Goal: Task Accomplishment & Management: Complete application form

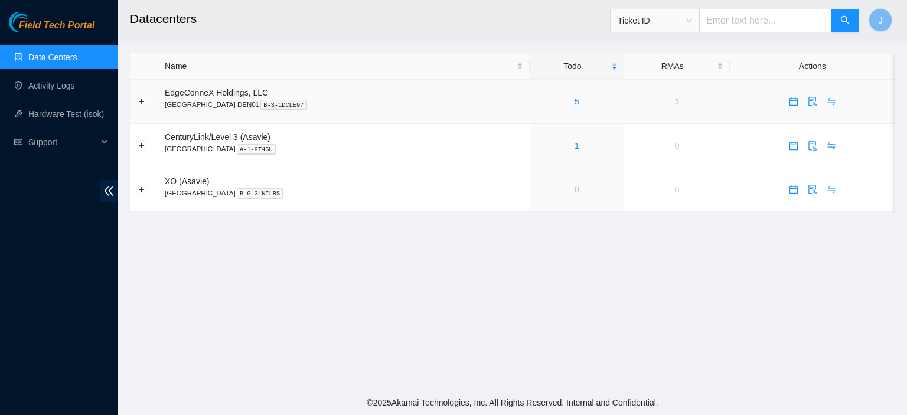
click at [530, 89] on td "5" at bounding box center [577, 102] width 95 height 44
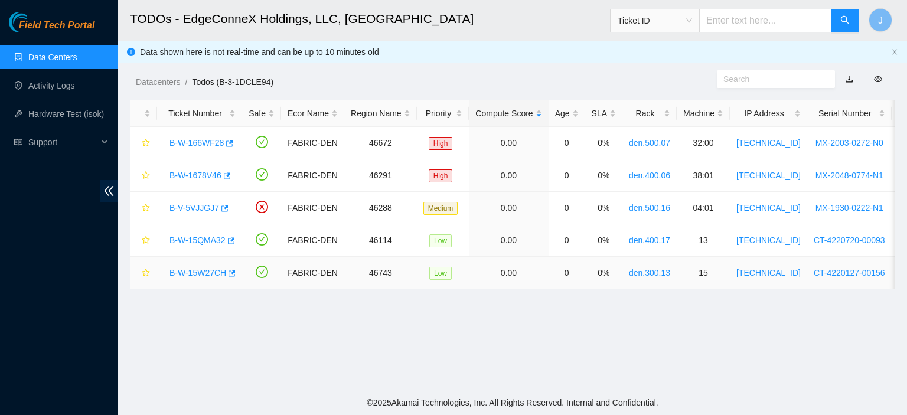
click at [211, 271] on link "B-W-15W27CH" at bounding box center [198, 272] width 57 height 9
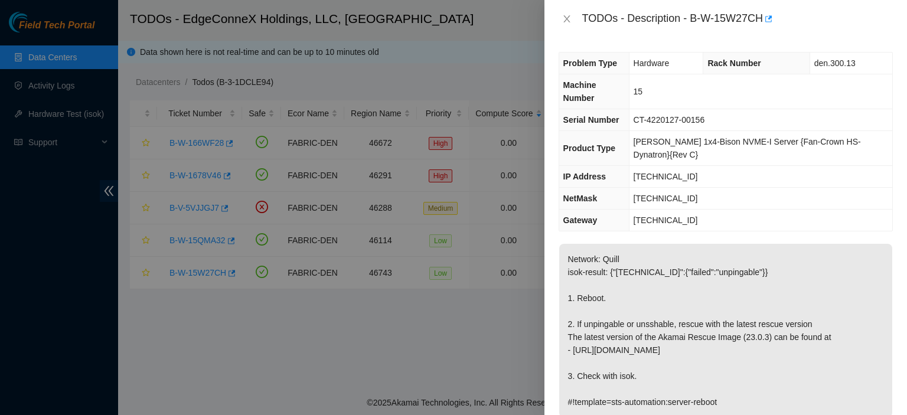
drag, startPoint x: 691, startPoint y: 125, endPoint x: 549, endPoint y: 186, distance: 155.0
click at [691, 137] on span "[PERSON_NAME] 1x4-Bison NVME-I Server {Fan-Crown HS-Dynatron}{Rev C}" at bounding box center [747, 148] width 227 height 22
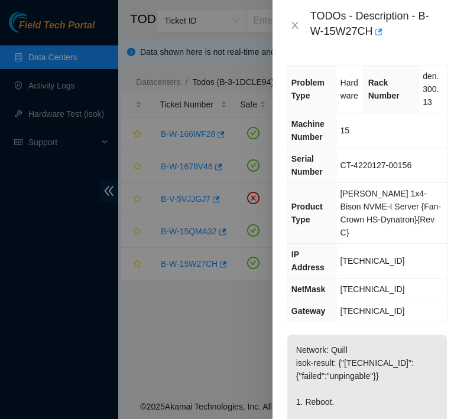
click at [69, 57] on div at bounding box center [227, 209] width 454 height 419
click at [298, 24] on icon "close" at bounding box center [294, 25] width 9 height 9
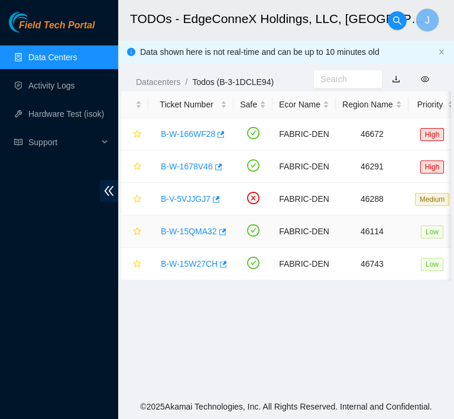
click at [171, 230] on link "B-W-15QMA32" at bounding box center [189, 231] width 56 height 9
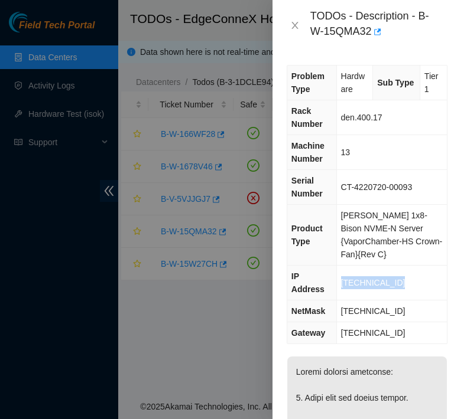
drag, startPoint x: 403, startPoint y: 265, endPoint x: 343, endPoint y: 263, distance: 60.3
click at [343, 266] on td "[TECHNICAL_ID]" at bounding box center [391, 283] width 110 height 35
copy span "[TECHNICAL_ID]"
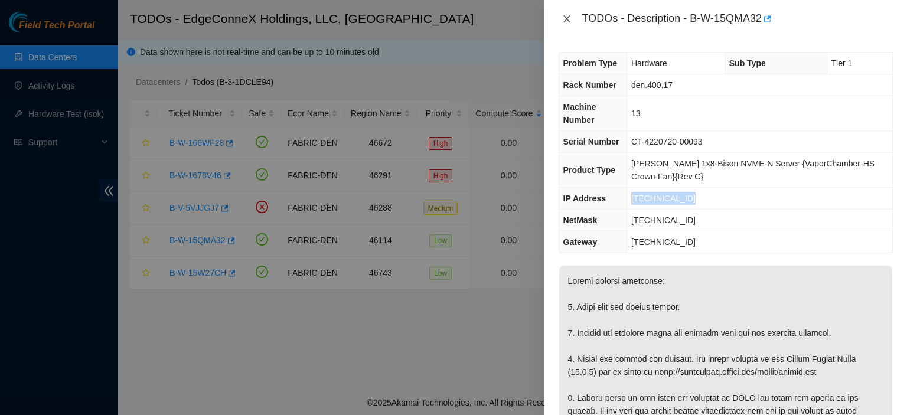
click at [566, 15] on icon "close" at bounding box center [566, 18] width 9 height 9
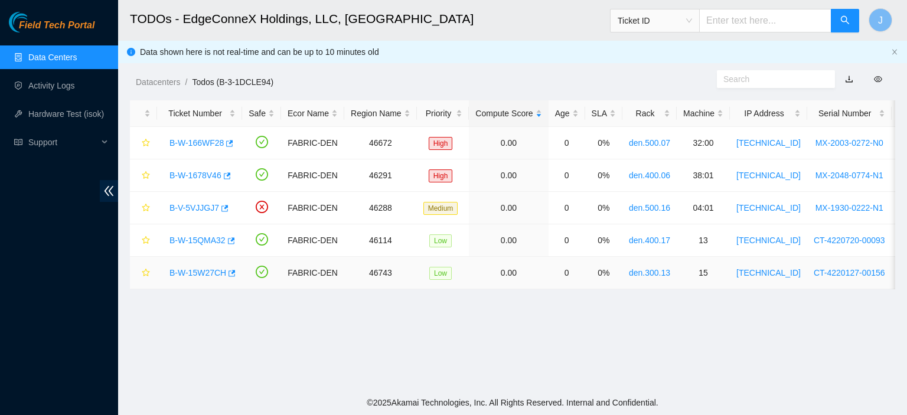
click at [216, 272] on link "B-W-15W27CH" at bounding box center [198, 272] width 57 height 9
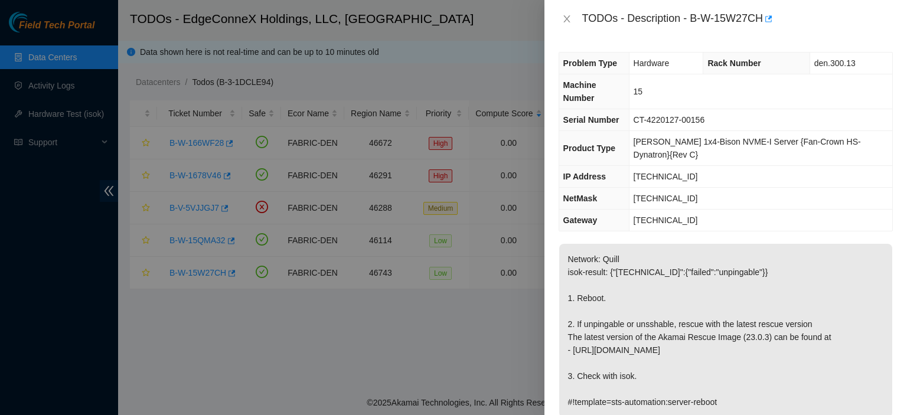
scroll to position [330, 0]
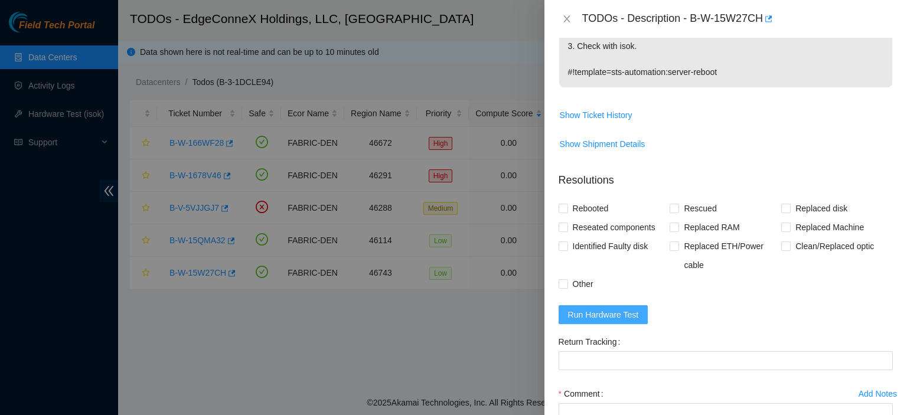
click at [573, 308] on span "Run Hardware Test" at bounding box center [603, 314] width 71 height 13
click at [561, 204] on input "Rebooted" at bounding box center [563, 208] width 8 height 8
checkbox input "true"
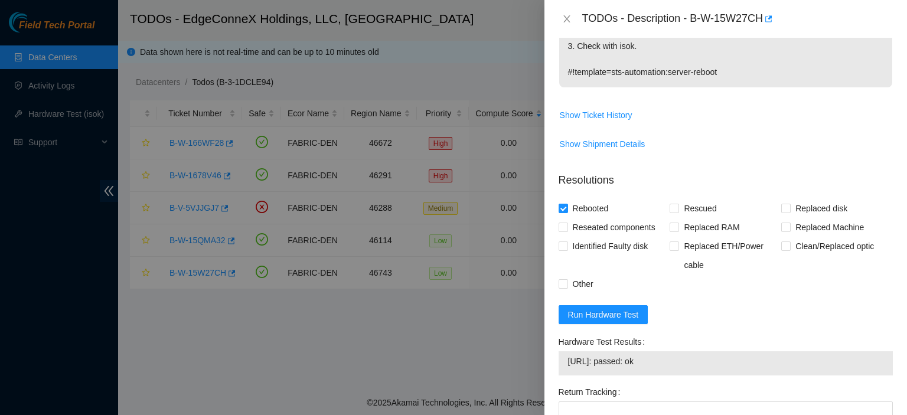
scroll to position [455, 0]
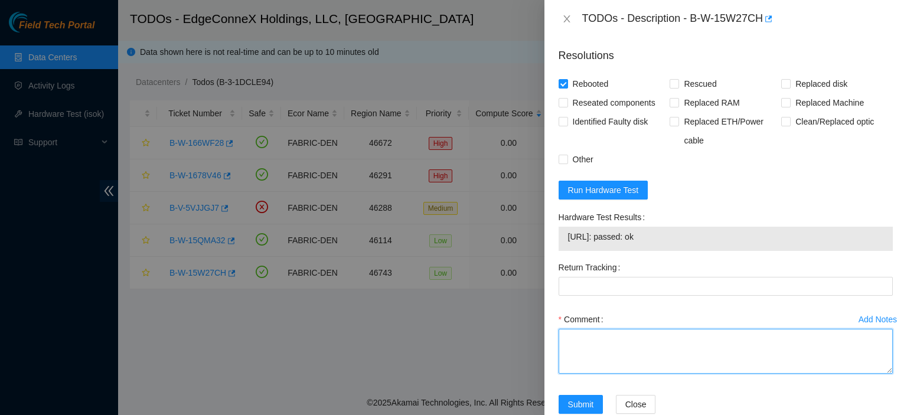
click at [791, 336] on textarea "Comment" at bounding box center [726, 351] width 334 height 45
type textarea "Rebooted."
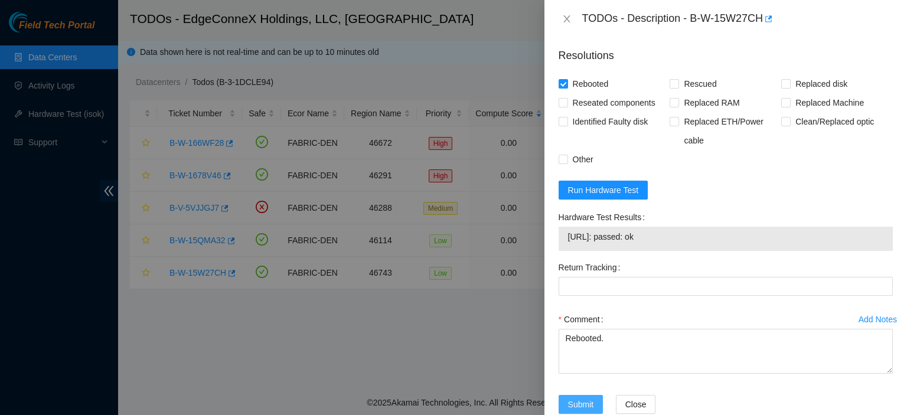
click at [588, 398] on span "Submit" at bounding box center [581, 404] width 26 height 13
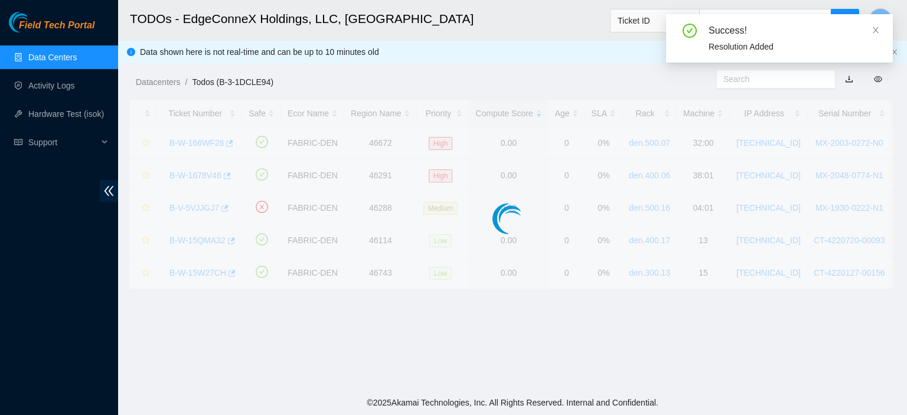
scroll to position [320, 0]
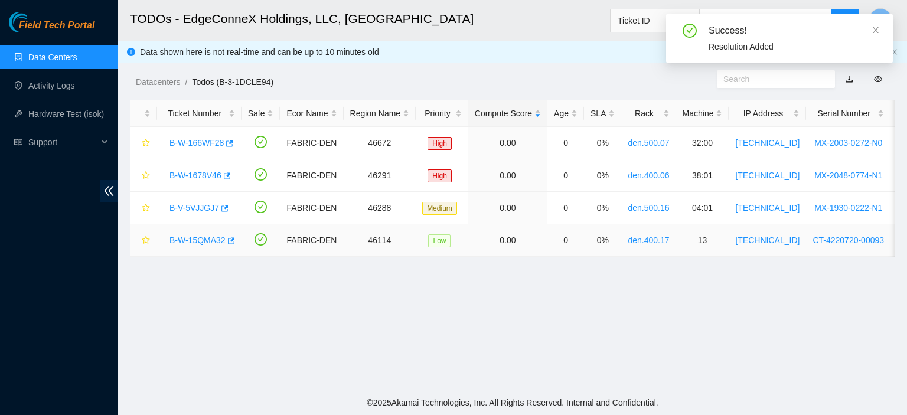
click at [197, 240] on link "B-W-15QMA32" at bounding box center [198, 240] width 56 height 9
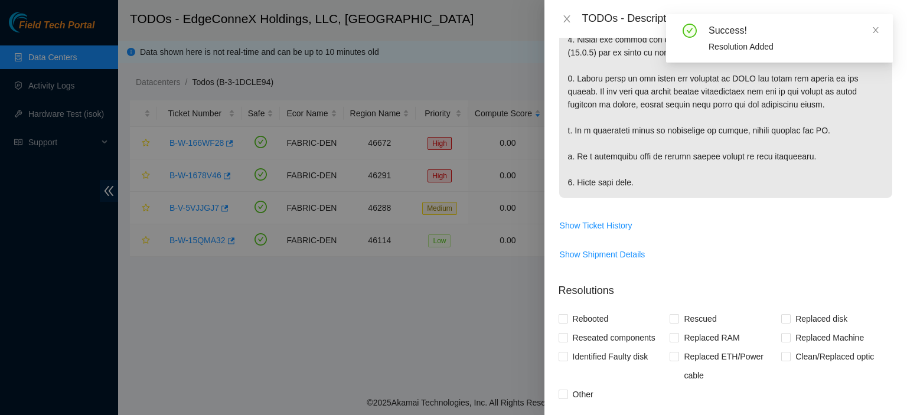
scroll to position [530, 0]
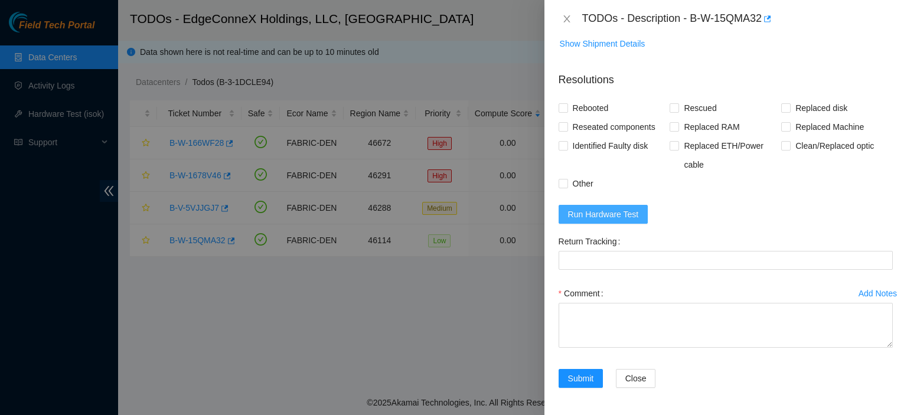
click at [628, 208] on span "Run Hardware Test" at bounding box center [603, 214] width 71 height 13
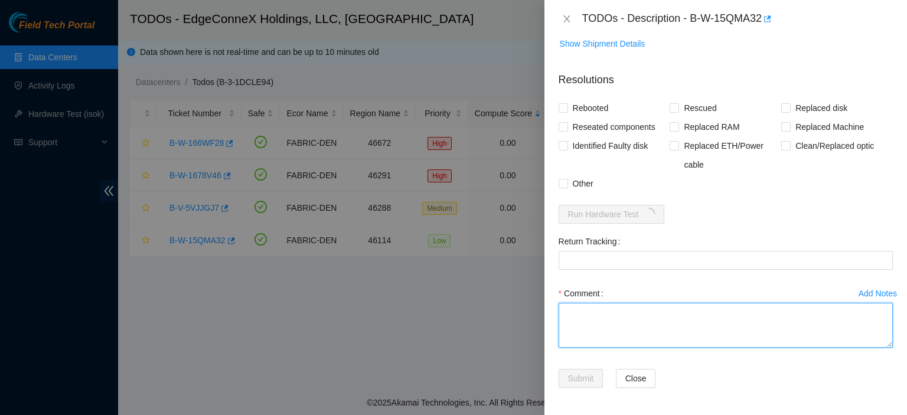
click at [651, 322] on textarea "Comment" at bounding box center [726, 325] width 334 height 45
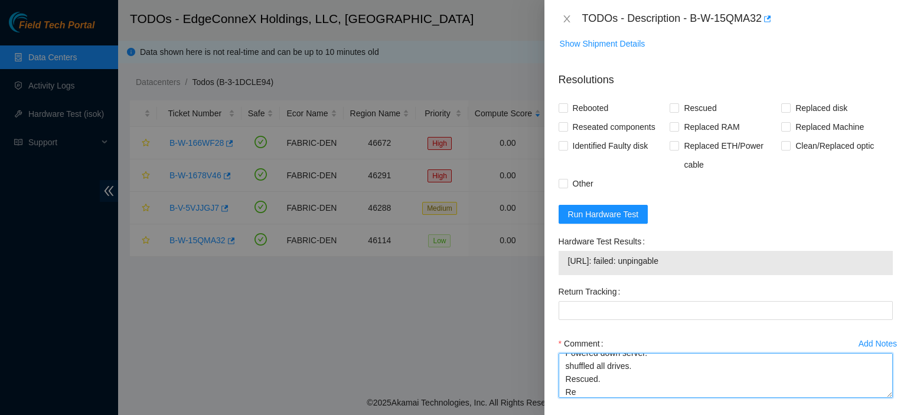
scroll to position [9, 0]
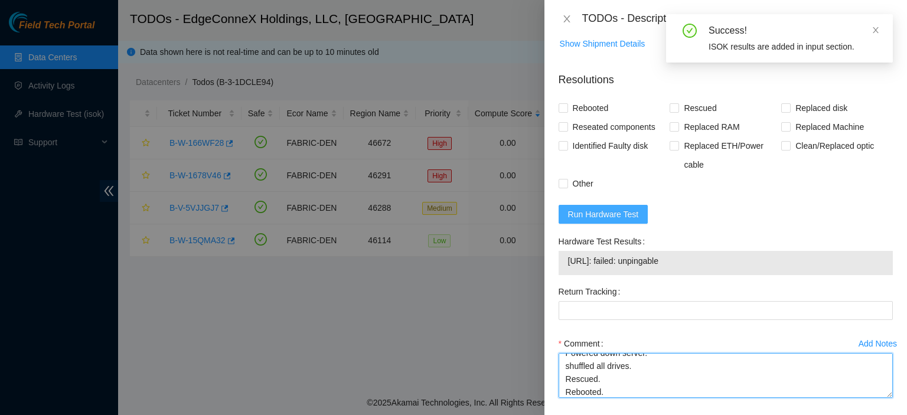
type textarea "Powered down server. shuffled all drives. Rescued. Rebooted."
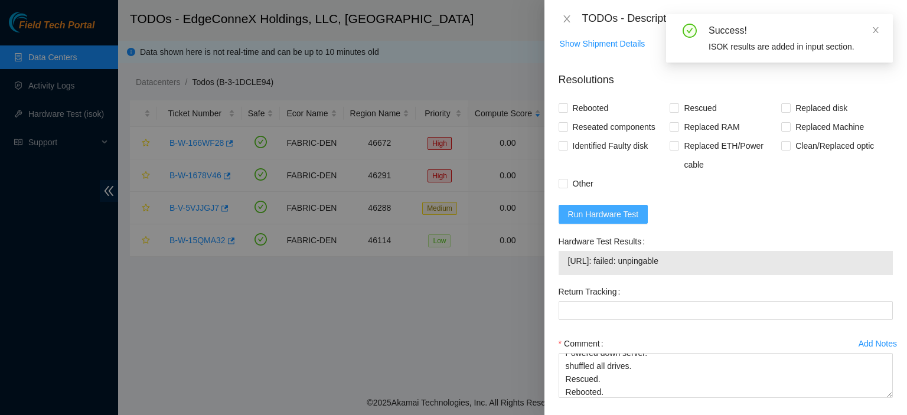
click at [607, 210] on span "Run Hardware Test" at bounding box center [603, 214] width 71 height 13
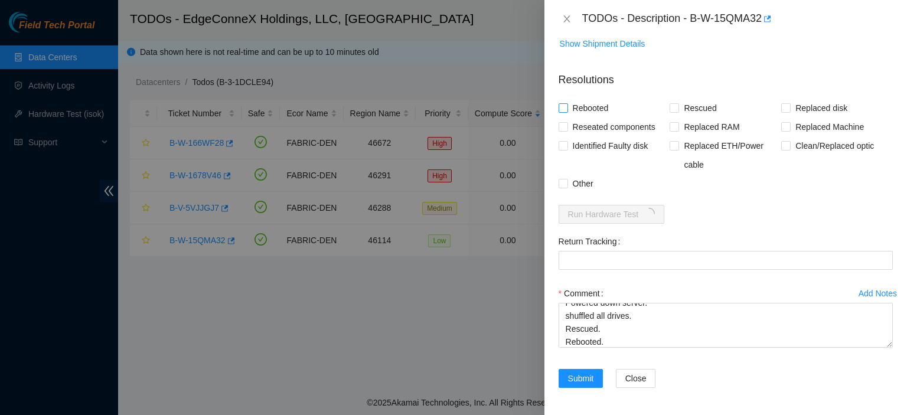
click at [565, 103] on input "Rebooted" at bounding box center [563, 107] width 8 height 8
checkbox input "true"
click at [672, 106] on input "Rescued" at bounding box center [674, 107] width 8 height 8
checkbox input "true"
click at [562, 183] on input "Other" at bounding box center [563, 183] width 8 height 8
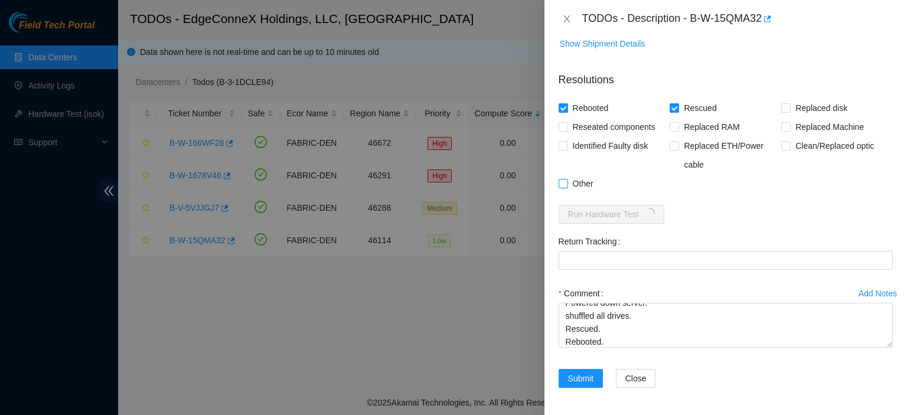
checkbox input "true"
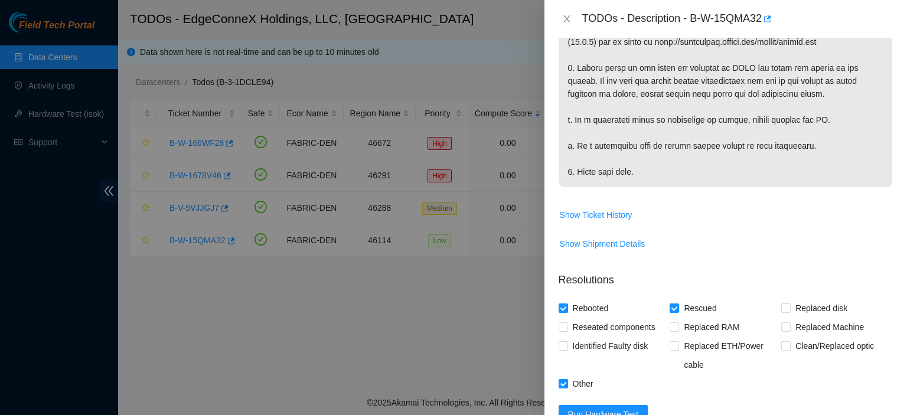
scroll to position [580, 0]
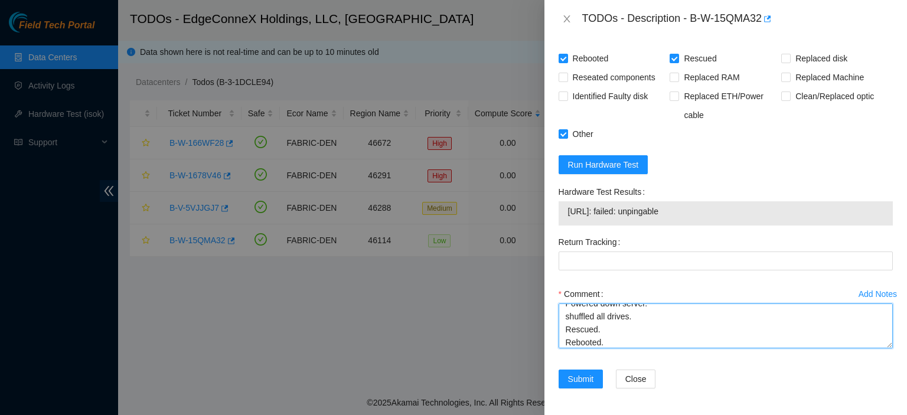
click at [608, 340] on textarea "Powered down server. shuffled all drives. Rescued. Rebooted." at bounding box center [726, 326] width 334 height 45
type textarea "Powered down server. shuffled all drives. Rescued. Rebooted. [PERSON_NAME] curr…"
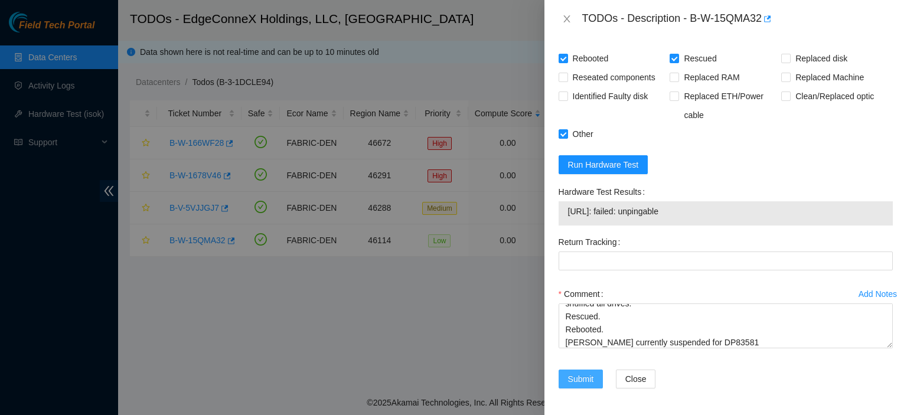
click at [591, 375] on span "Submit" at bounding box center [581, 379] width 26 height 13
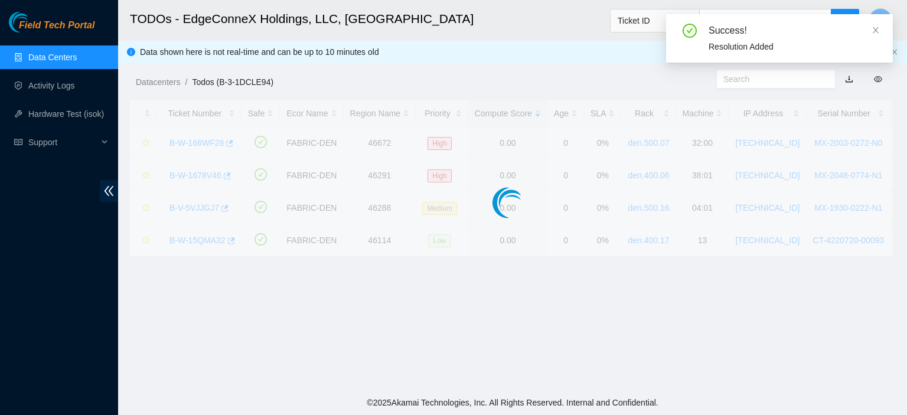
scroll to position [320, 0]
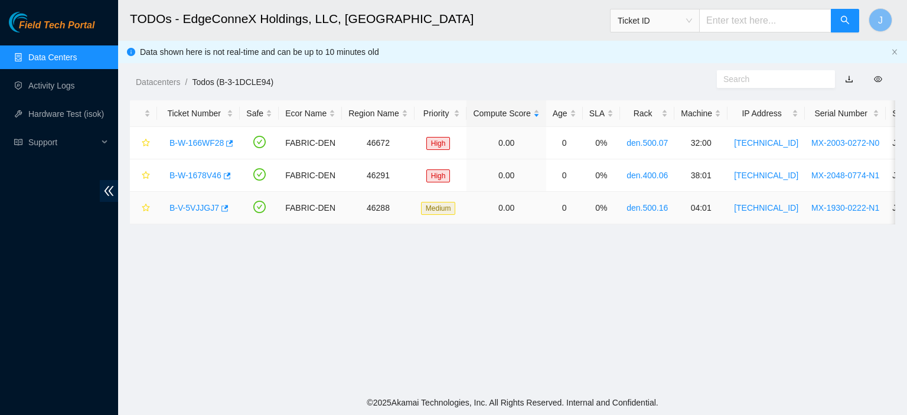
click at [202, 206] on link "B-V-5VJJGJ7" at bounding box center [195, 207] width 50 height 9
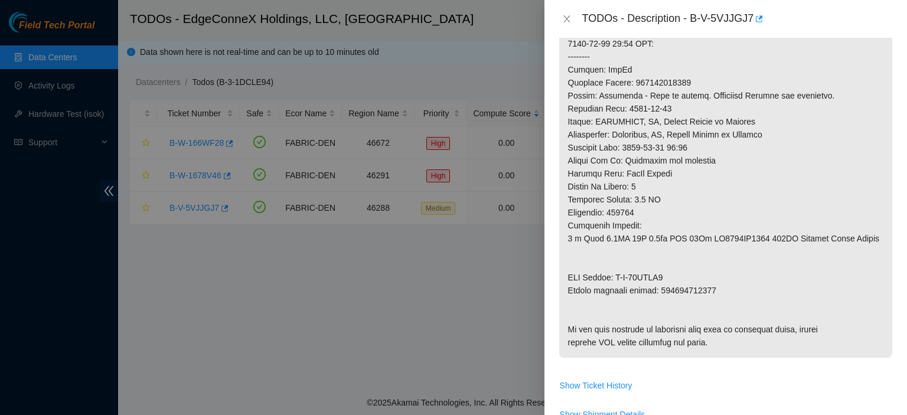
scroll to position [565, 0]
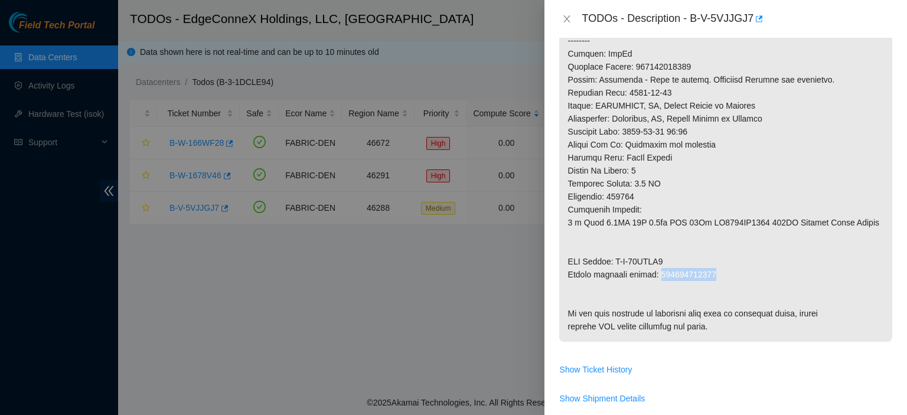
drag, startPoint x: 715, startPoint y: 271, endPoint x: 659, endPoint y: 274, distance: 55.6
click at [659, 274] on p at bounding box center [725, 8] width 333 height 667
copy p "463470054036"
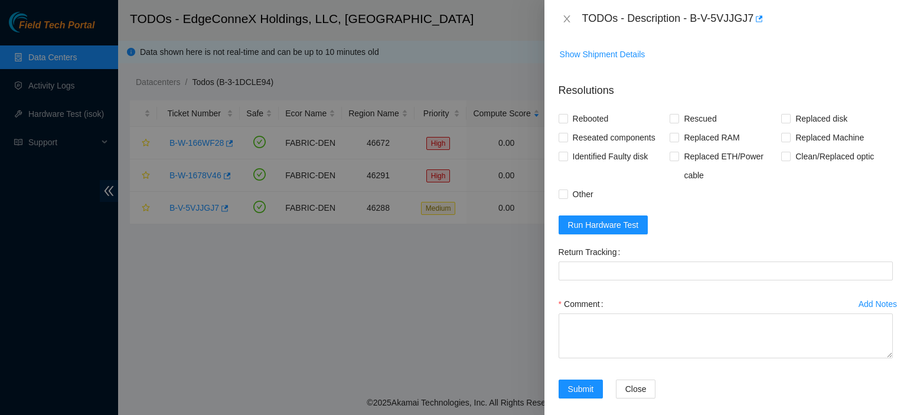
scroll to position [950, 0]
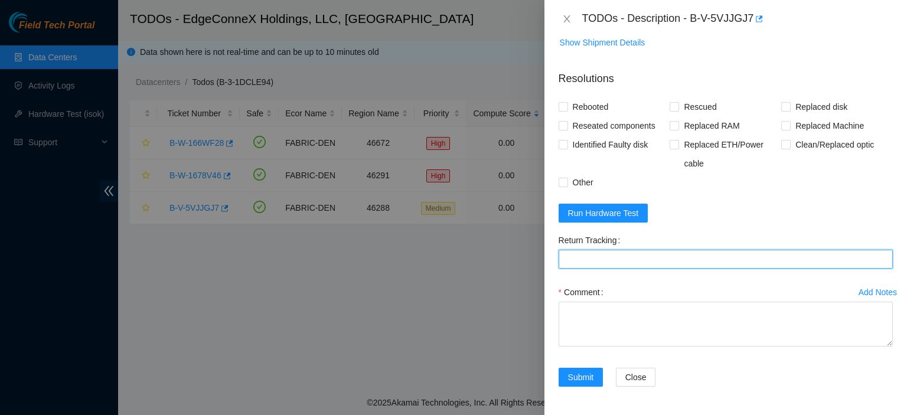
click at [737, 269] on Tracking "Return Tracking" at bounding box center [726, 259] width 334 height 19
paste Tracking "463470054036"
type Tracking "463470054036"
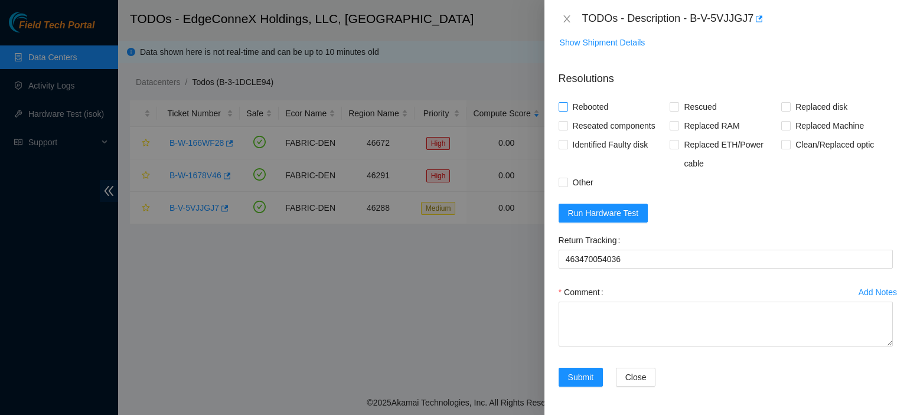
click at [563, 116] on label "Rebooted" at bounding box center [586, 106] width 55 height 19
click at [563, 110] on input "Rebooted" at bounding box center [563, 106] width 8 height 8
checkbox input "true"
click at [679, 116] on span "Rescued" at bounding box center [700, 106] width 42 height 19
click at [676, 110] on input "Rescued" at bounding box center [674, 106] width 8 height 8
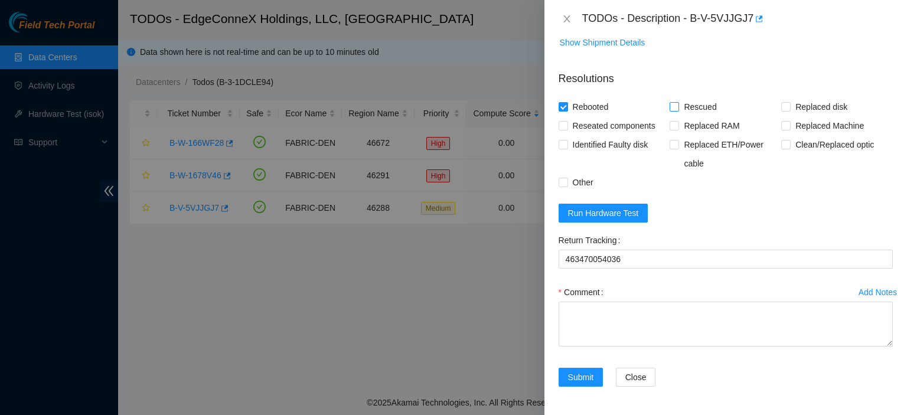
checkbox input "true"
click at [782, 110] on input "Replaced disk" at bounding box center [785, 106] width 8 height 8
checkbox input "true"
click at [619, 347] on textarea "Comment" at bounding box center [726, 324] width 334 height 45
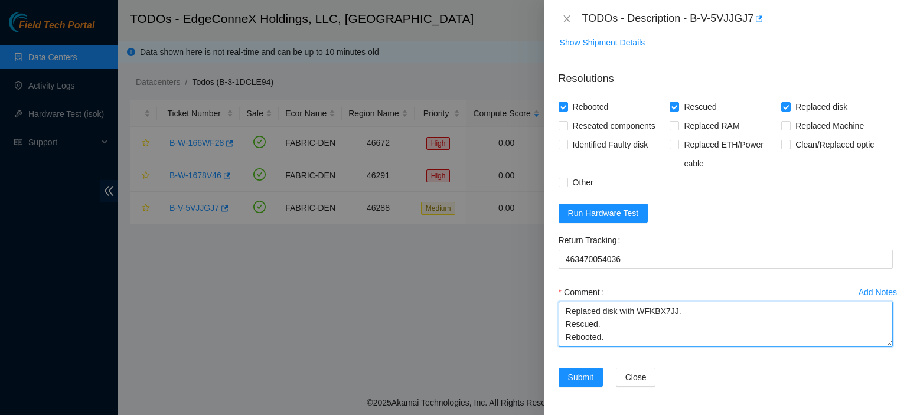
type textarea "Replaced disk with WFKBX7JJ. Rescued. Rebooted."
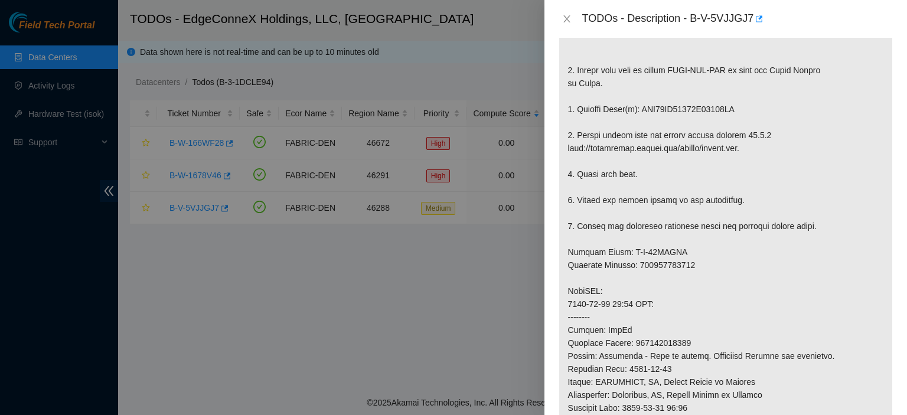
scroll to position [0, 0]
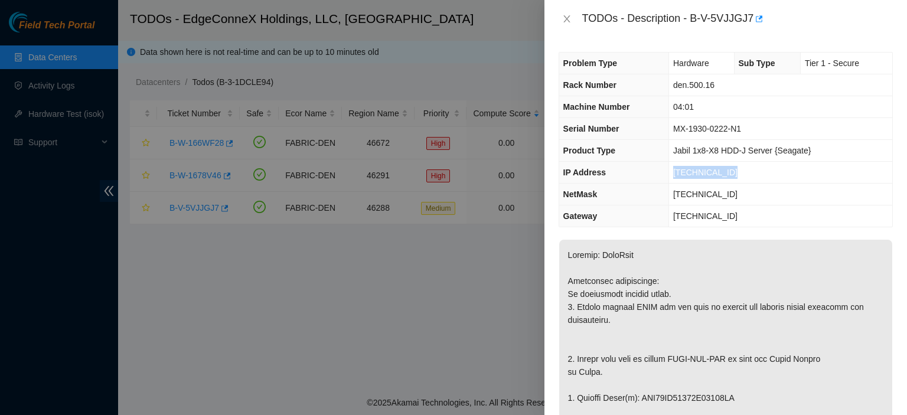
drag, startPoint x: 725, startPoint y: 172, endPoint x: 674, endPoint y: 175, distance: 50.9
click at [674, 175] on td "[TECHNICAL_ID]" at bounding box center [781, 173] width 224 height 22
copy span "[TECHNICAL_ID]"
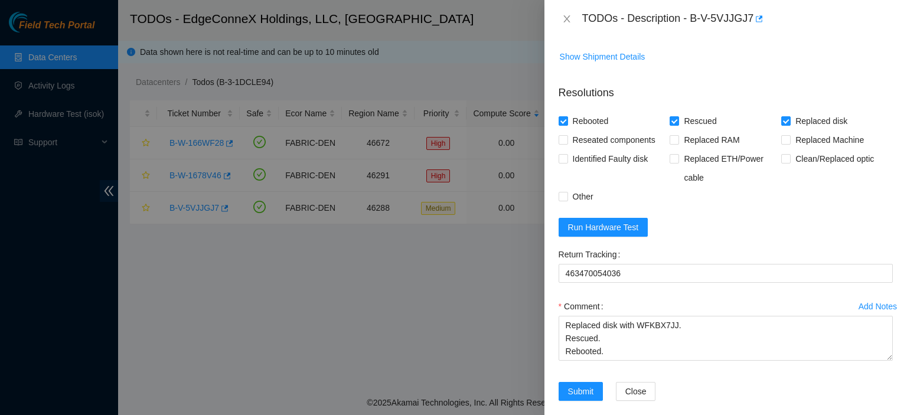
scroll to position [972, 0]
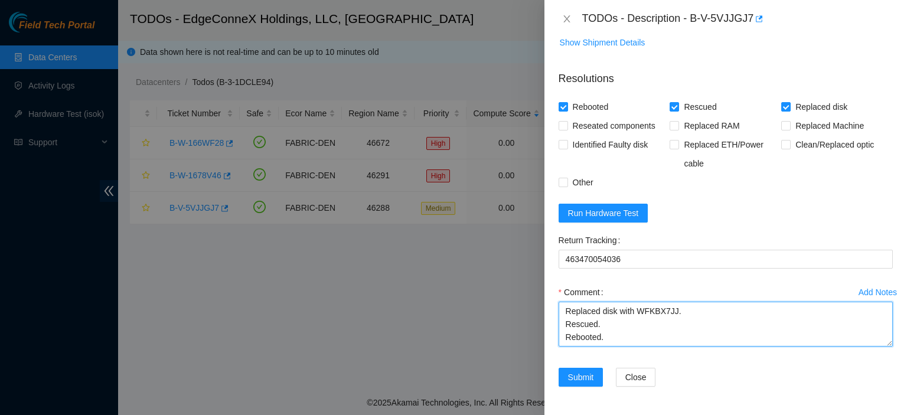
drag, startPoint x: 563, startPoint y: 309, endPoint x: 659, endPoint y: 343, distance: 101.1
click at [659, 343] on textarea "Replaced disk with WFKBX7JJ. Rescued. Rebooted." at bounding box center [726, 324] width 334 height 45
click at [859, 212] on form "Resolutions Rebooted Rescued Replaced disk Reseated components Replaced RAM Rep…" at bounding box center [726, 231] width 334 height 340
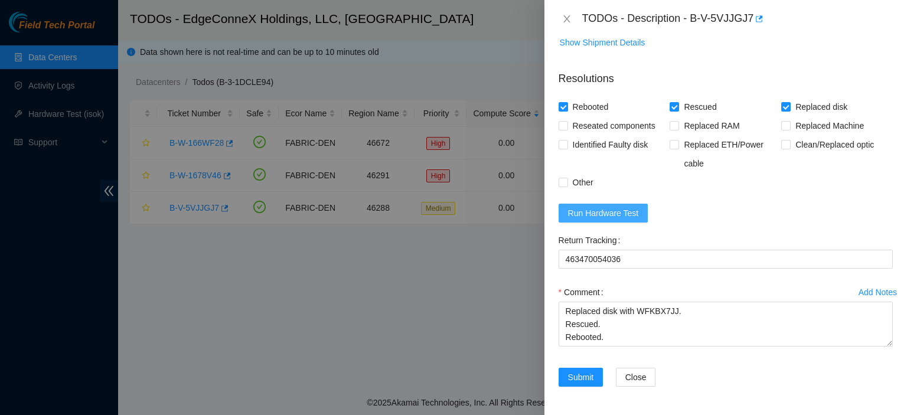
click at [604, 213] on span "Run Hardware Test" at bounding box center [603, 213] width 71 height 13
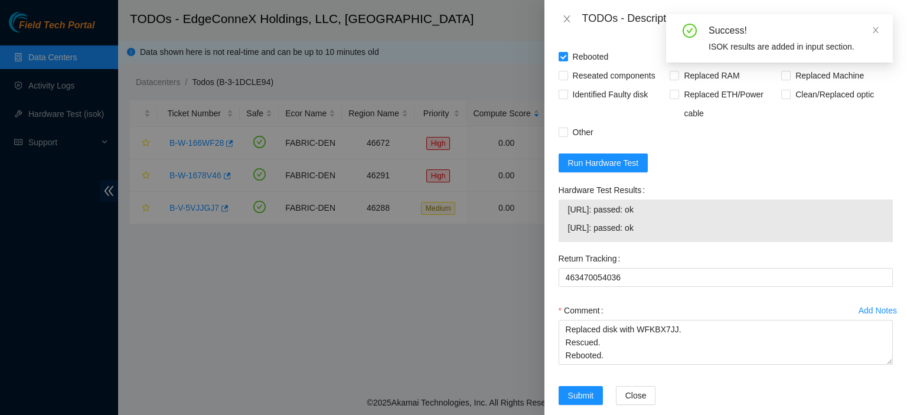
scroll to position [1041, 0]
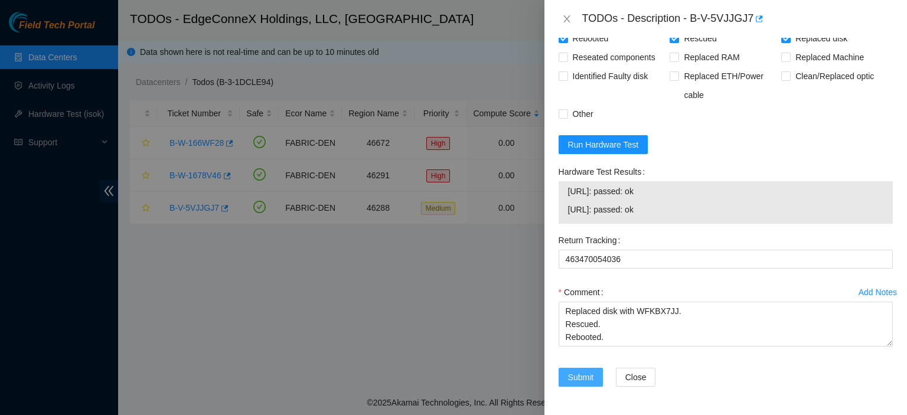
click at [582, 374] on span "Submit" at bounding box center [581, 377] width 26 height 13
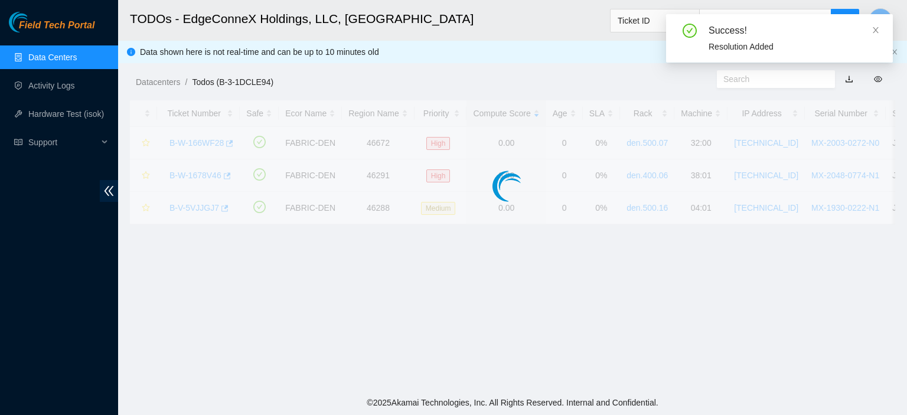
scroll to position [320, 0]
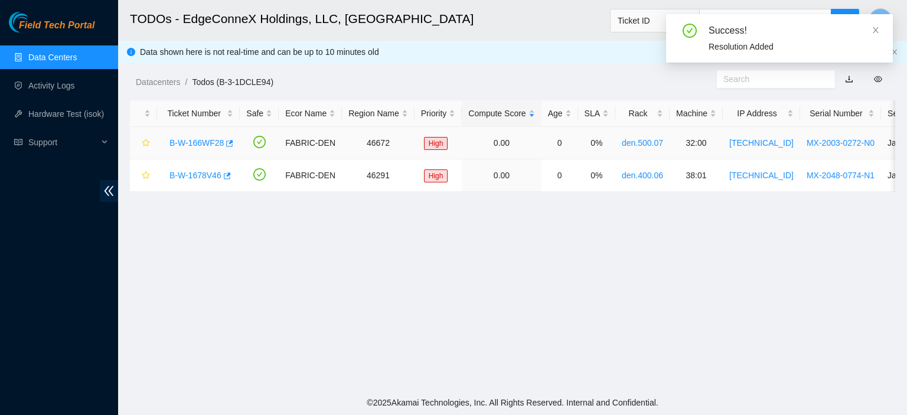
click at [201, 142] on link "B-W-166WF28" at bounding box center [197, 142] width 54 height 9
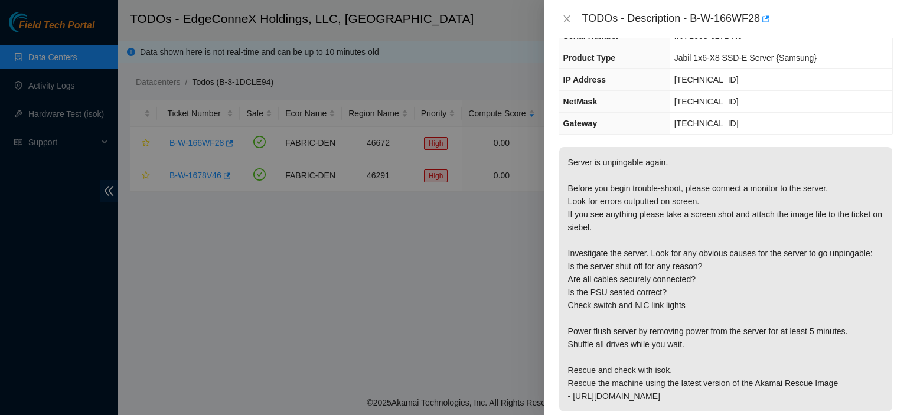
scroll to position [0, 0]
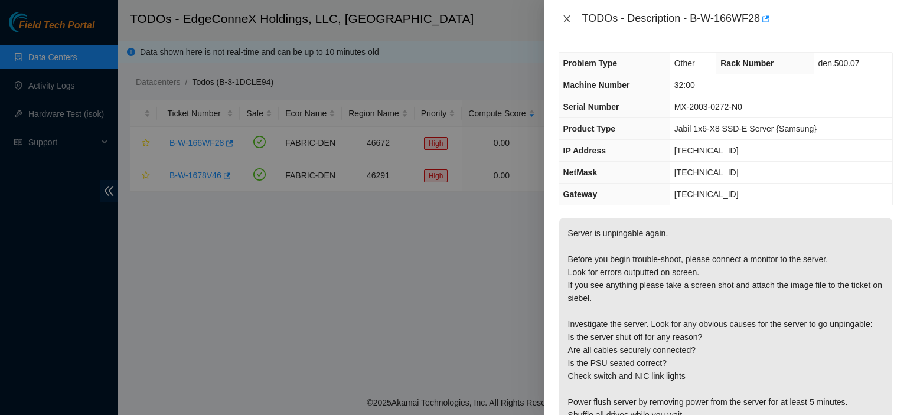
click at [569, 21] on icon "close" at bounding box center [566, 18] width 9 height 9
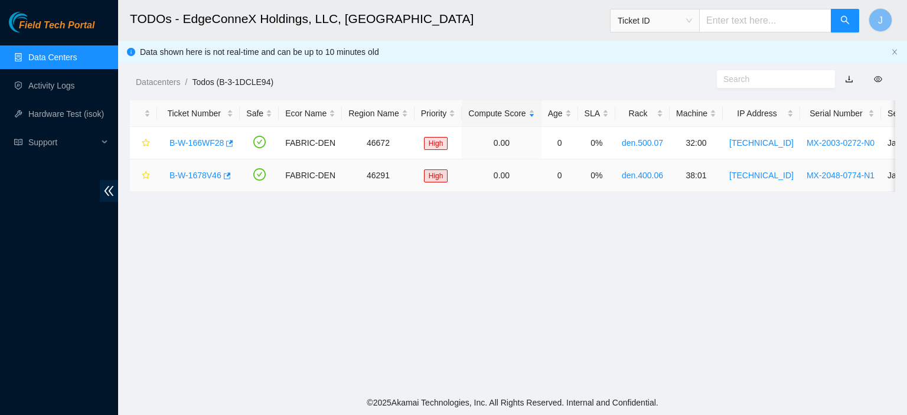
click at [205, 177] on link "B-W-1678V46" at bounding box center [196, 175] width 52 height 9
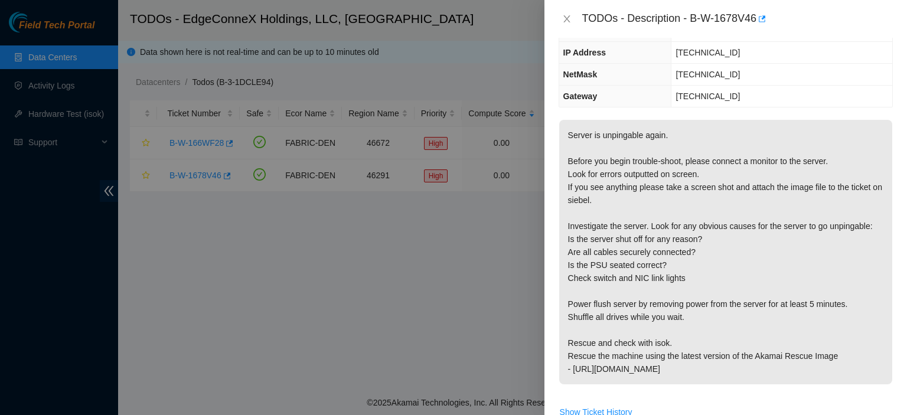
scroll to position [118, 0]
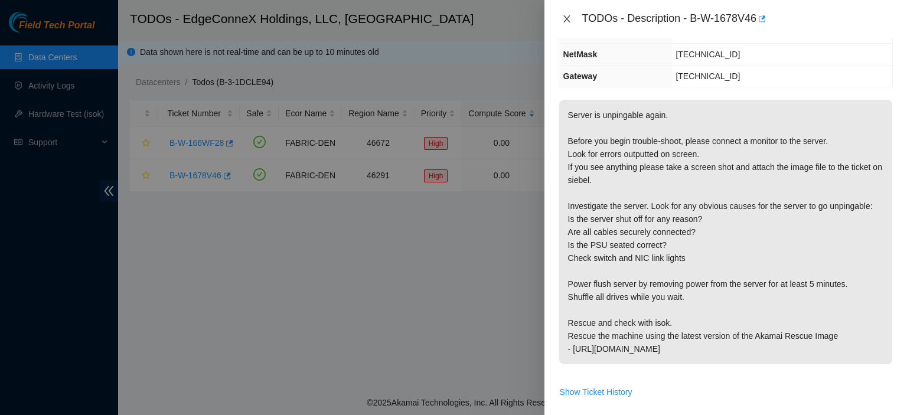
click at [566, 22] on icon "close" at bounding box center [566, 18] width 9 height 9
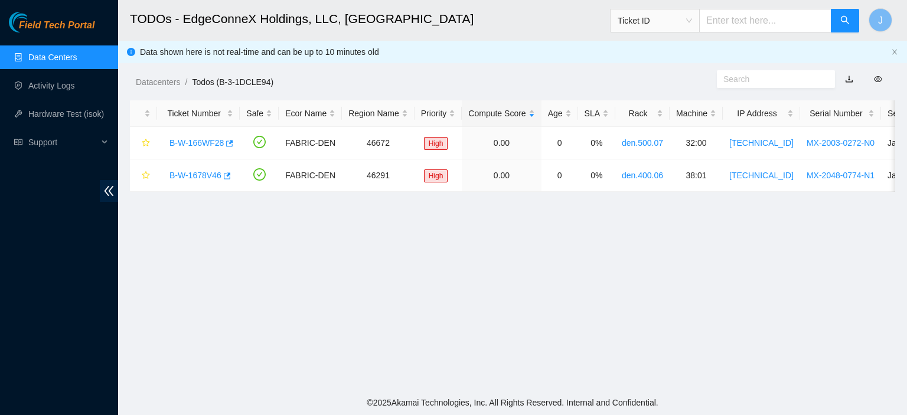
scroll to position [157, 0]
click at [208, 139] on link "B-W-166WF28" at bounding box center [197, 142] width 54 height 9
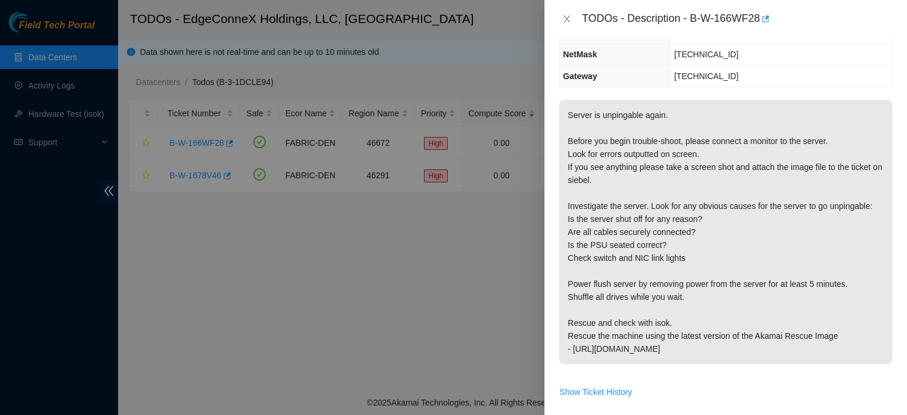
scroll to position [0, 0]
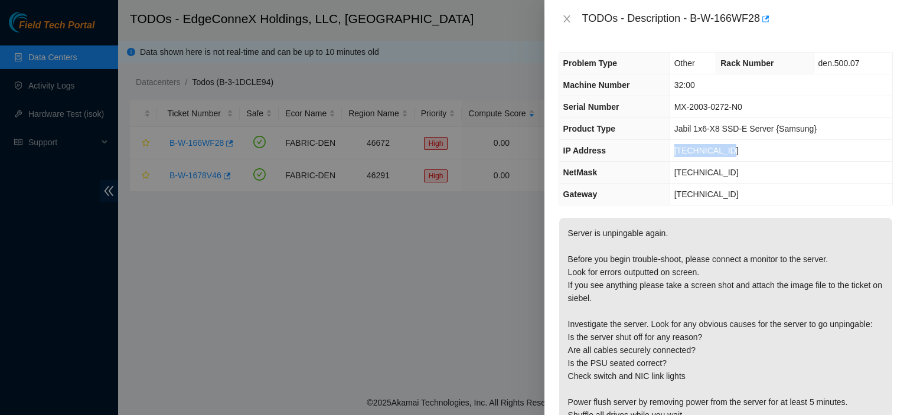
drag, startPoint x: 748, startPoint y: 149, endPoint x: 671, endPoint y: 149, distance: 76.8
click at [671, 149] on tr "IP Address [TECHNICAL_ID]" at bounding box center [725, 151] width 333 height 22
copy tr "[TECHNICAL_ID]"
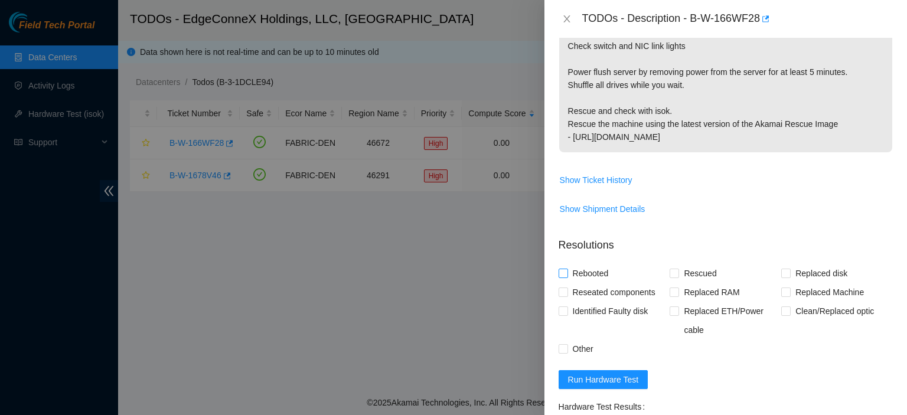
click at [565, 273] on input "Rebooted" at bounding box center [563, 273] width 8 height 8
checkbox input "true"
click at [674, 273] on input "Rescued" at bounding box center [674, 273] width 8 height 8
checkbox input "true"
click at [563, 294] on input "Reseated components" at bounding box center [563, 292] width 8 height 8
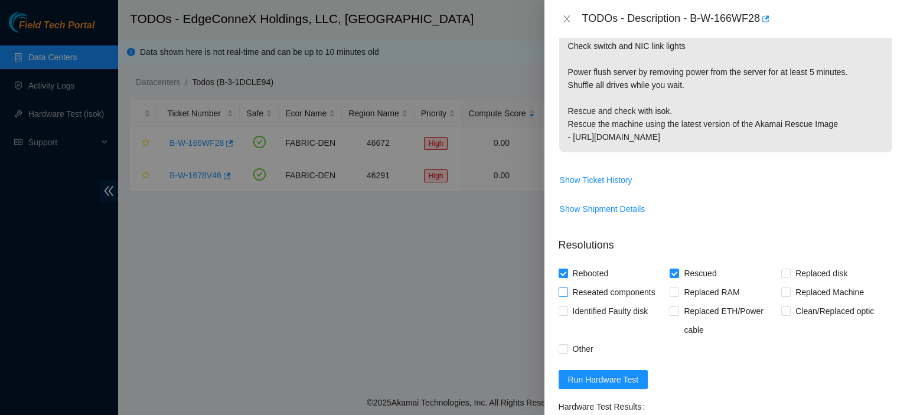
checkbox input "true"
click at [562, 347] on input "Other" at bounding box center [563, 348] width 8 height 8
checkbox input "true"
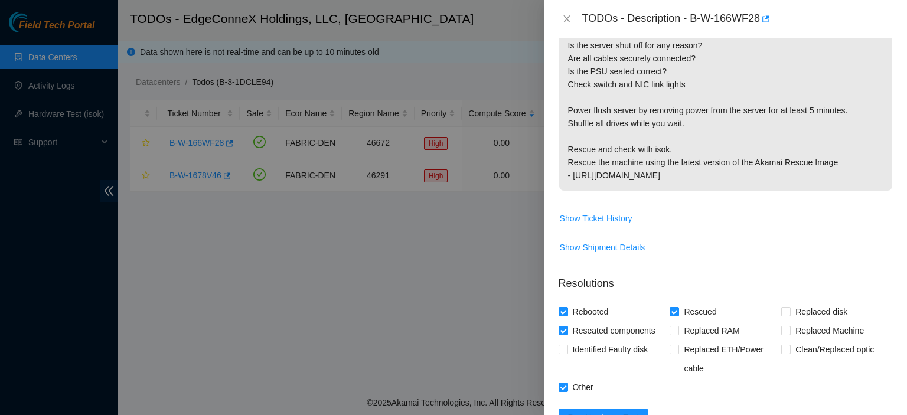
scroll to position [521, 0]
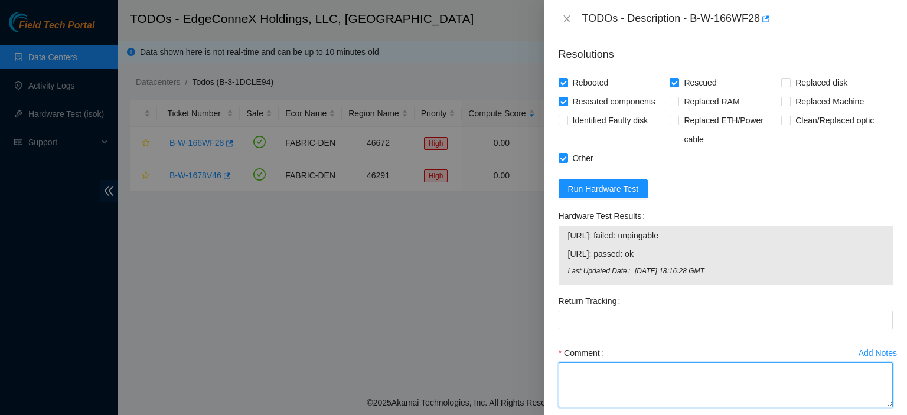
click at [657, 372] on textarea "Comment" at bounding box center [726, 385] width 334 height 45
type textarea "Connected monitor no video. checked power cable. checked nic lights. no obvious…"
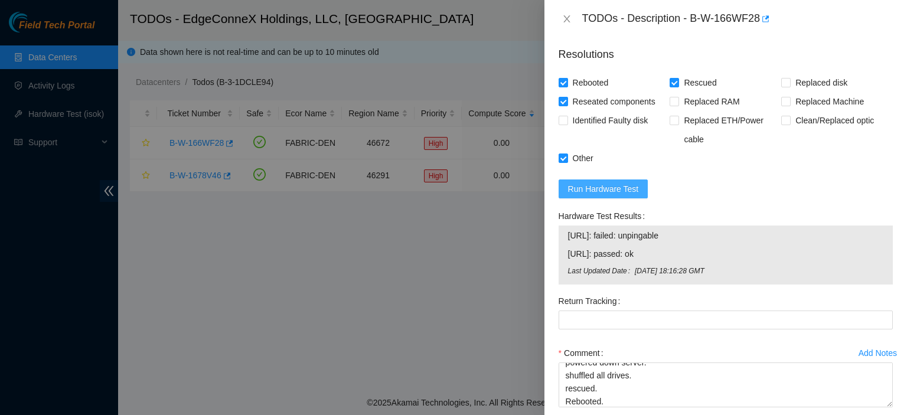
click at [605, 183] on span "Run Hardware Test" at bounding box center [603, 189] width 71 height 13
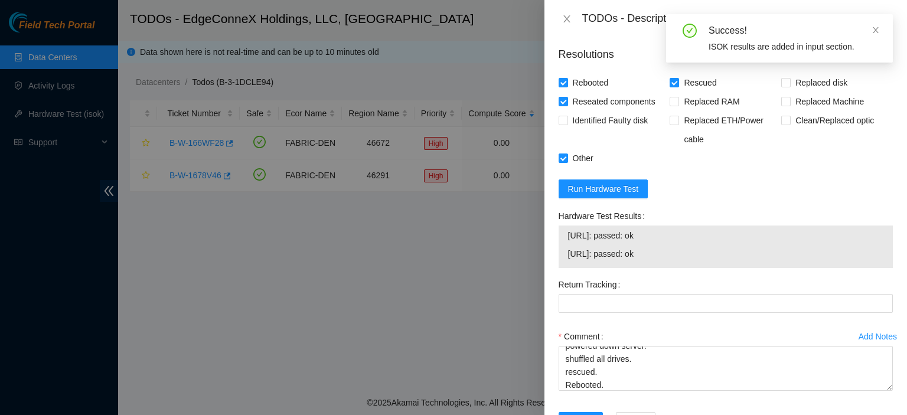
scroll to position [564, 0]
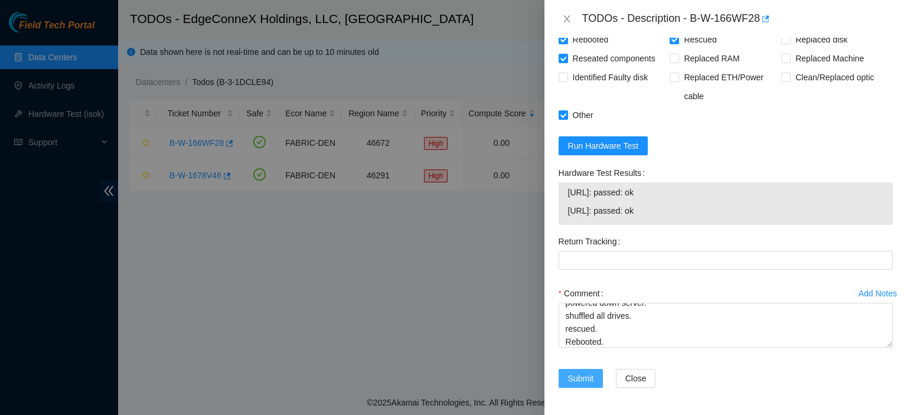
click at [593, 376] on span "Submit" at bounding box center [581, 378] width 26 height 13
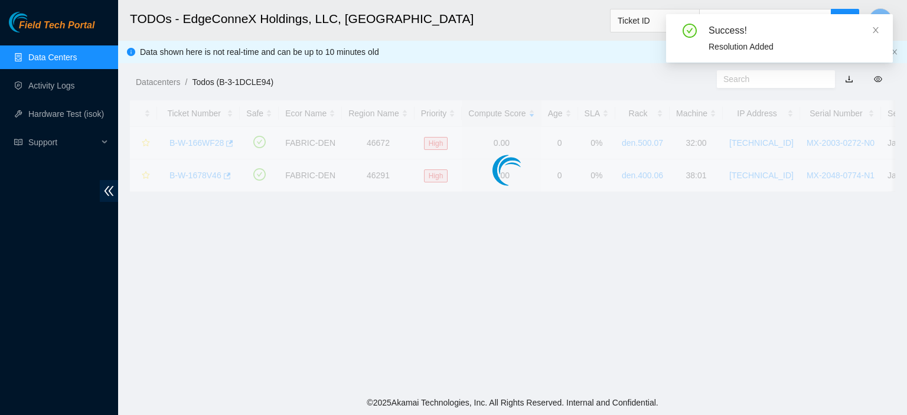
scroll to position [320, 0]
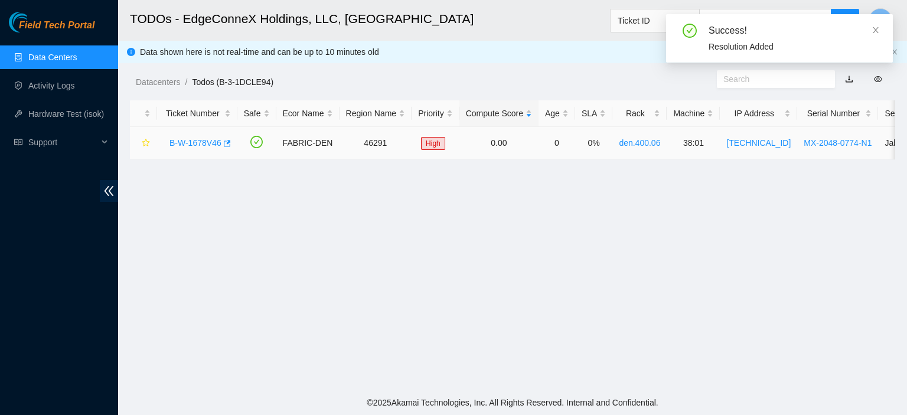
click at [191, 140] on link "B-W-1678V46" at bounding box center [196, 142] width 52 height 9
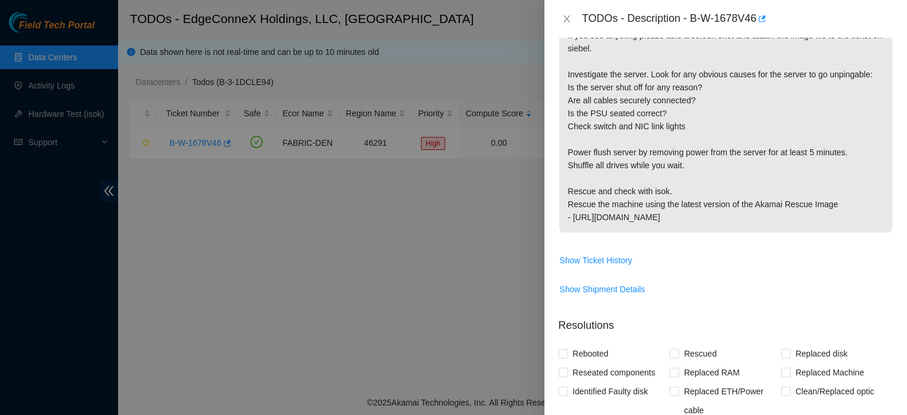
scroll to position [0, 0]
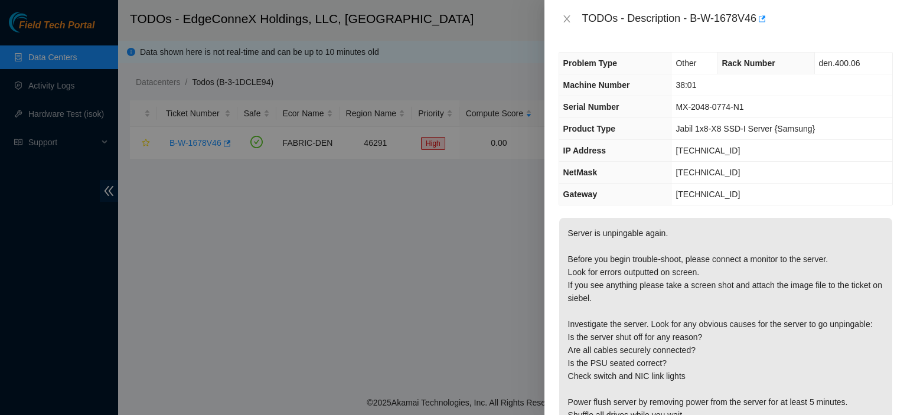
click at [624, 134] on th "Product Type" at bounding box center [615, 129] width 112 height 22
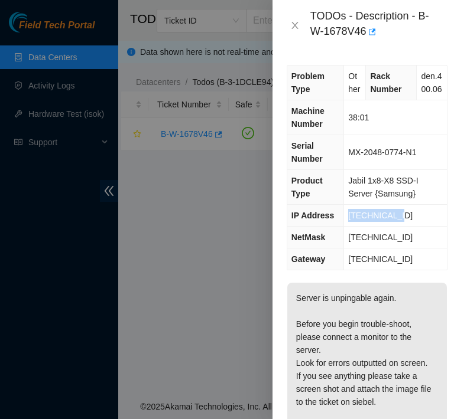
drag, startPoint x: 387, startPoint y: 227, endPoint x: 337, endPoint y: 230, distance: 50.3
click at [337, 227] on tr "IP Address [TECHNICAL_ID]" at bounding box center [366, 216] width 159 height 22
copy tr "[TECHNICAL_ID]"
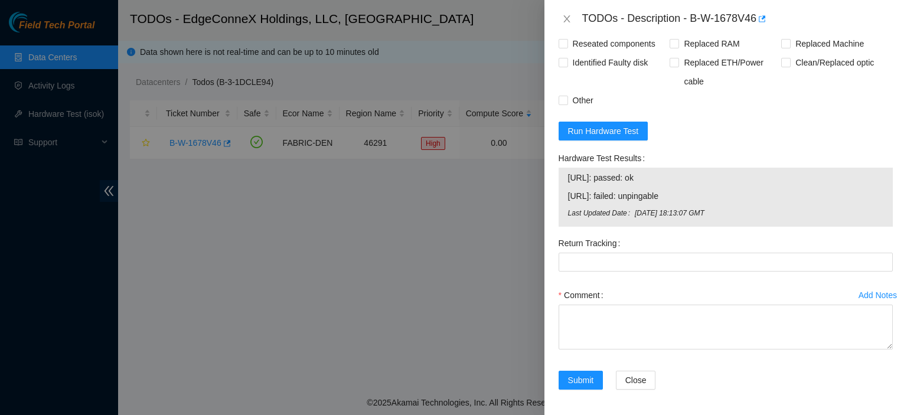
scroll to position [580, 0]
click at [614, 126] on span "Run Hardware Test" at bounding box center [603, 129] width 71 height 13
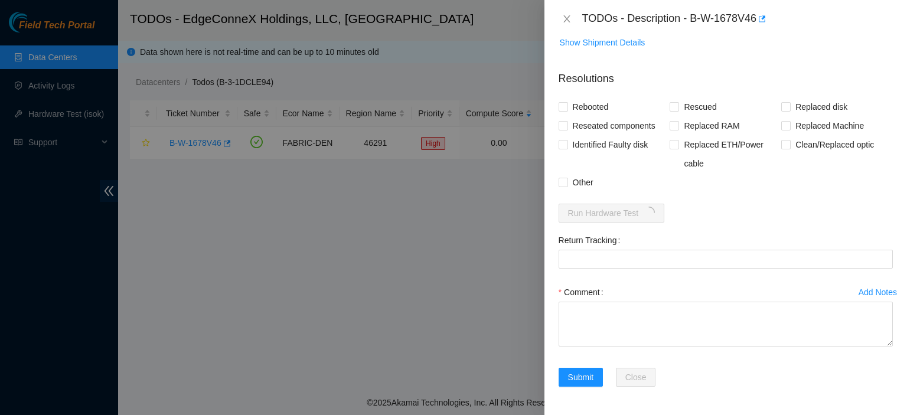
scroll to position [496, 0]
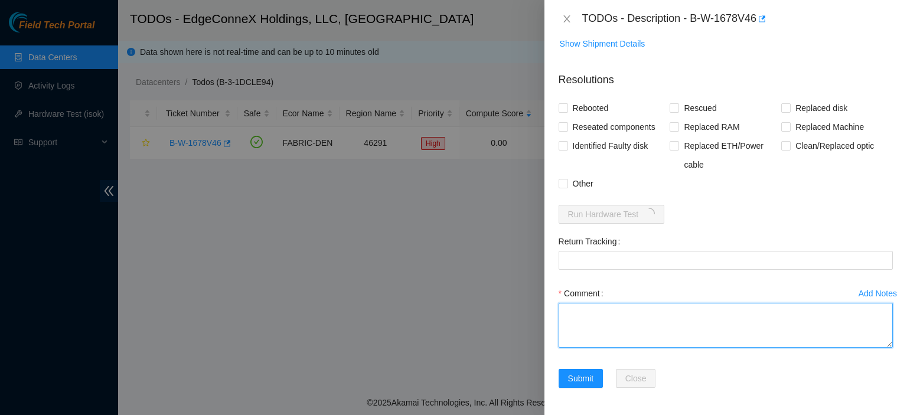
click at [608, 328] on textarea "Comment" at bounding box center [726, 325] width 334 height 45
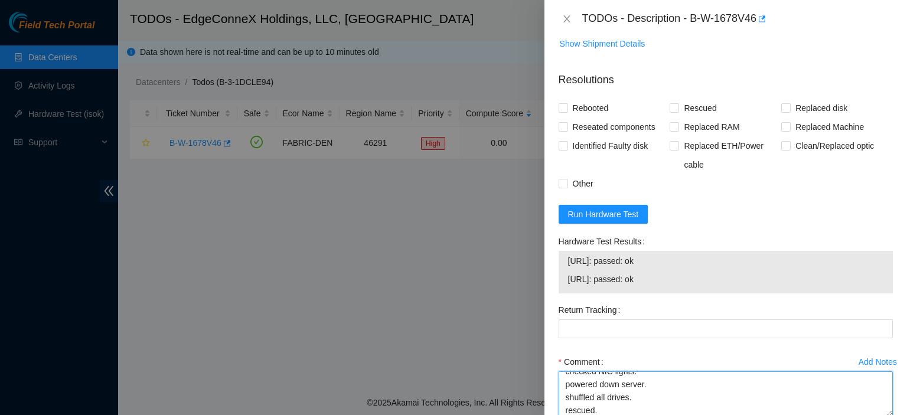
scroll to position [61, 0]
type textarea "Plugged in monitor, no video. server not shut off. checked power. checked NIC l…"
click at [561, 106] on input "Rebooted" at bounding box center [563, 107] width 8 height 8
checkbox input "true"
click at [672, 107] on input "Rescued" at bounding box center [674, 107] width 8 height 8
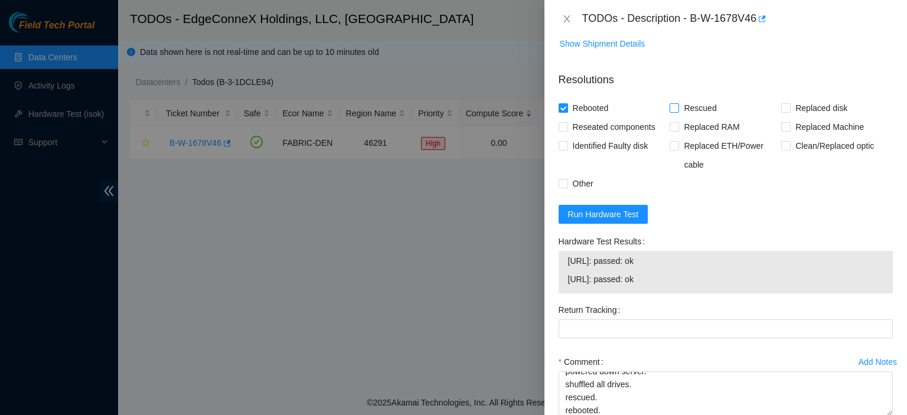
checkbox input "true"
click at [561, 125] on input "Reseated components" at bounding box center [563, 126] width 8 height 8
checkbox input "true"
click at [562, 183] on input "Other" at bounding box center [563, 183] width 8 height 8
checkbox input "true"
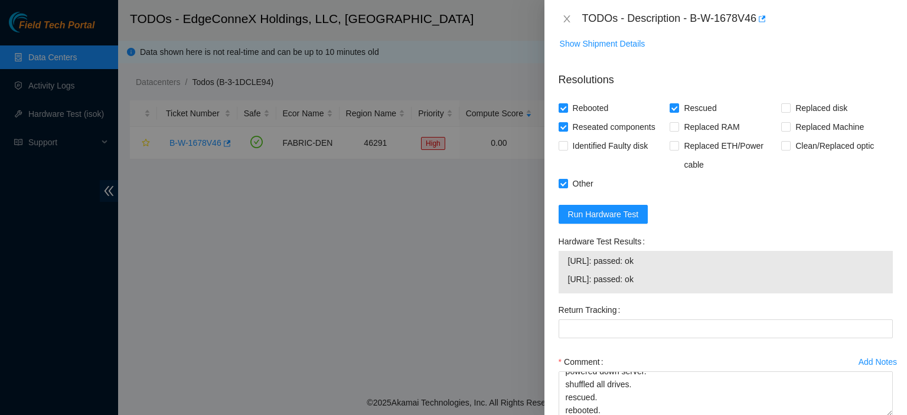
scroll to position [564, 0]
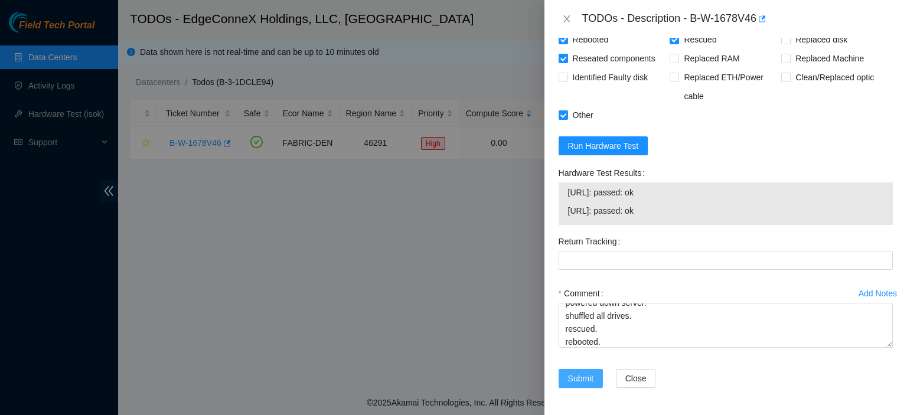
click at [592, 374] on span "Submit" at bounding box center [581, 378] width 26 height 13
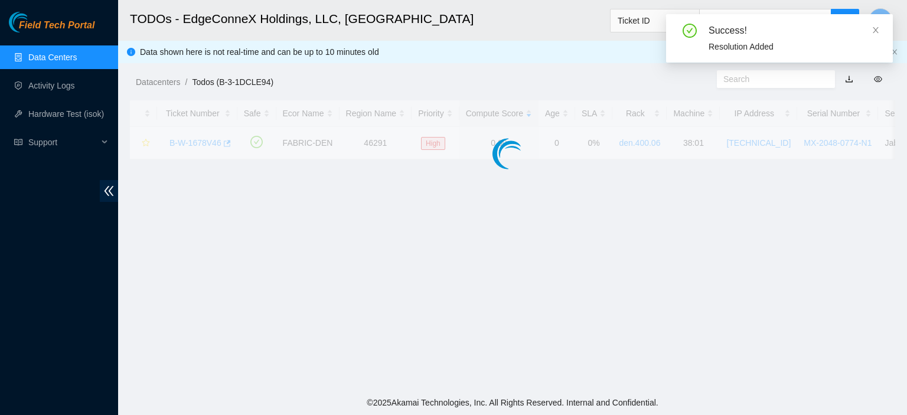
scroll to position [320, 0]
